Goal: Check status: Check status

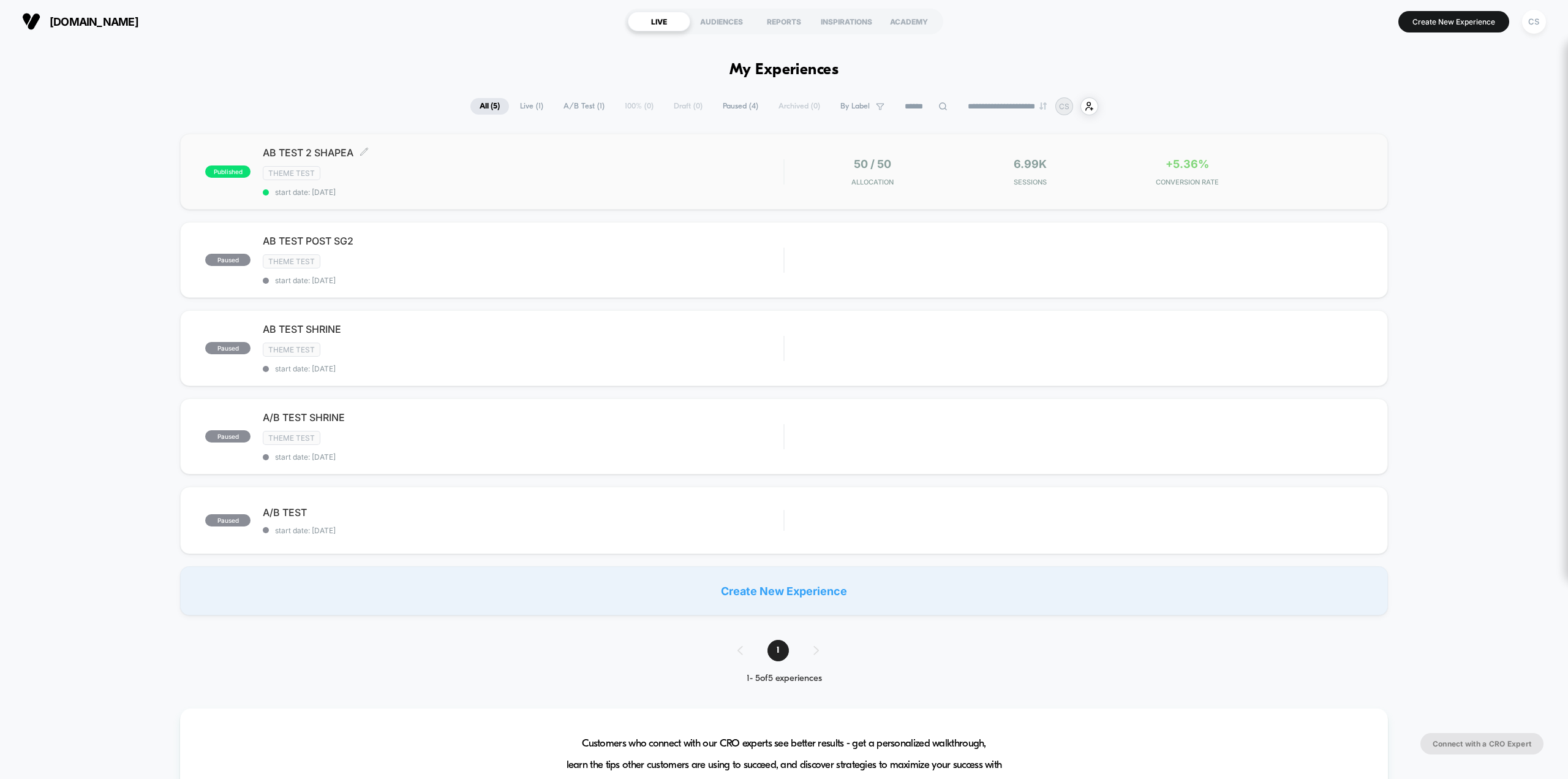
click at [661, 180] on div "AB TEST 2 SHAPEA Click to edit experience details Click to edit experience deta…" at bounding box center [523, 171] width 521 height 50
